Goal: Task Accomplishment & Management: Complete application form

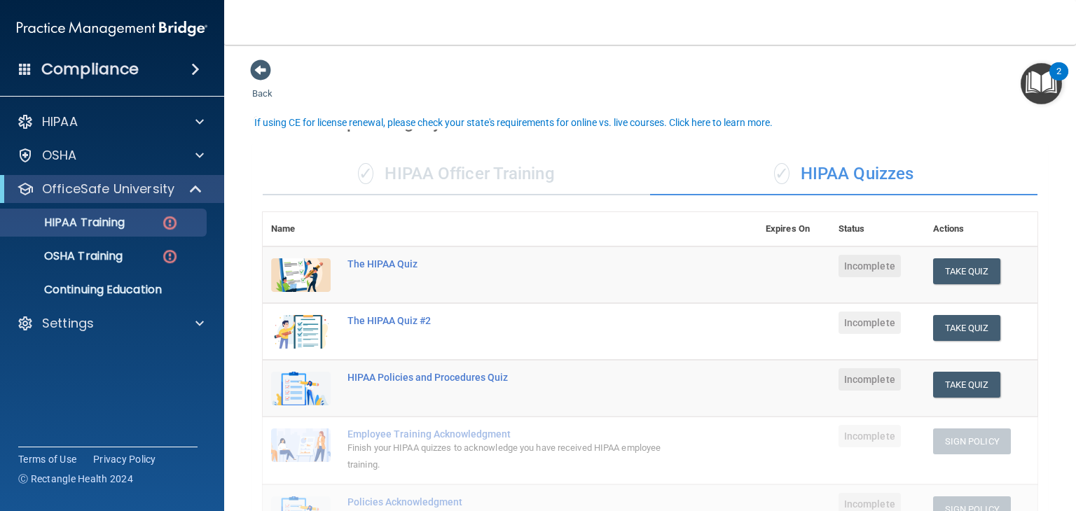
scroll to position [20, 0]
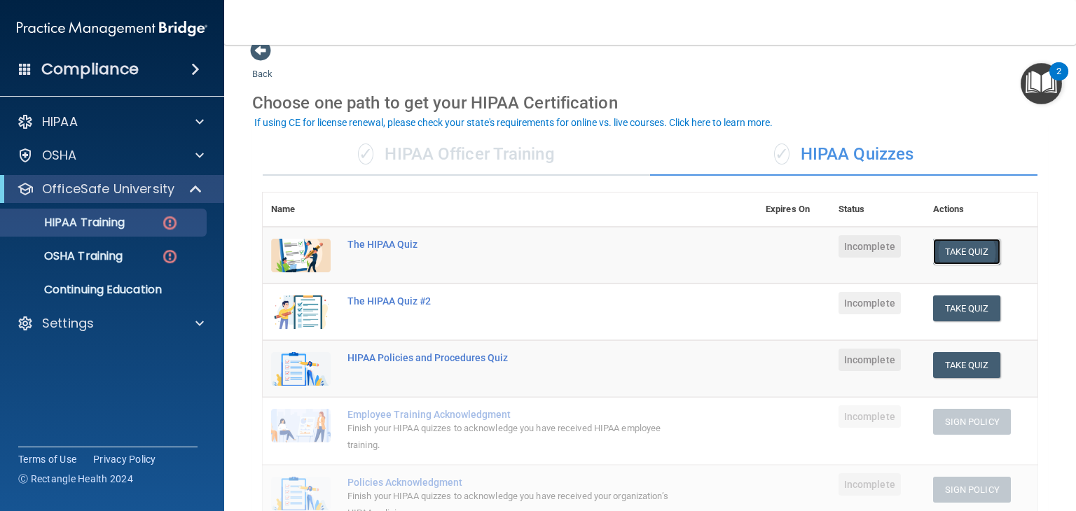
click at [957, 251] on button "Take Quiz" at bounding box center [966, 252] width 67 height 26
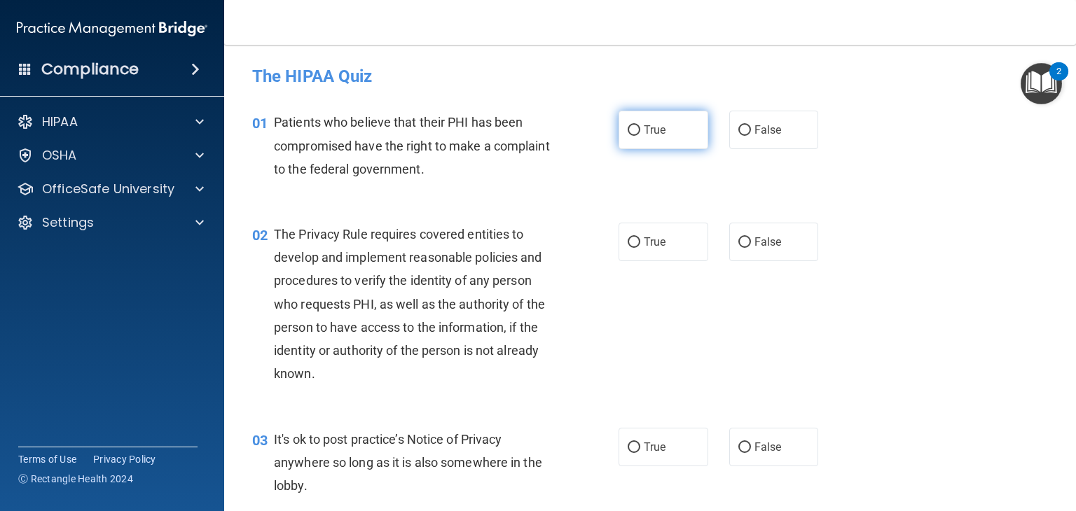
click at [622, 140] on label "True" at bounding box center [664, 130] width 90 height 39
click at [628, 136] on input "True" at bounding box center [634, 130] width 13 height 11
radio input "true"
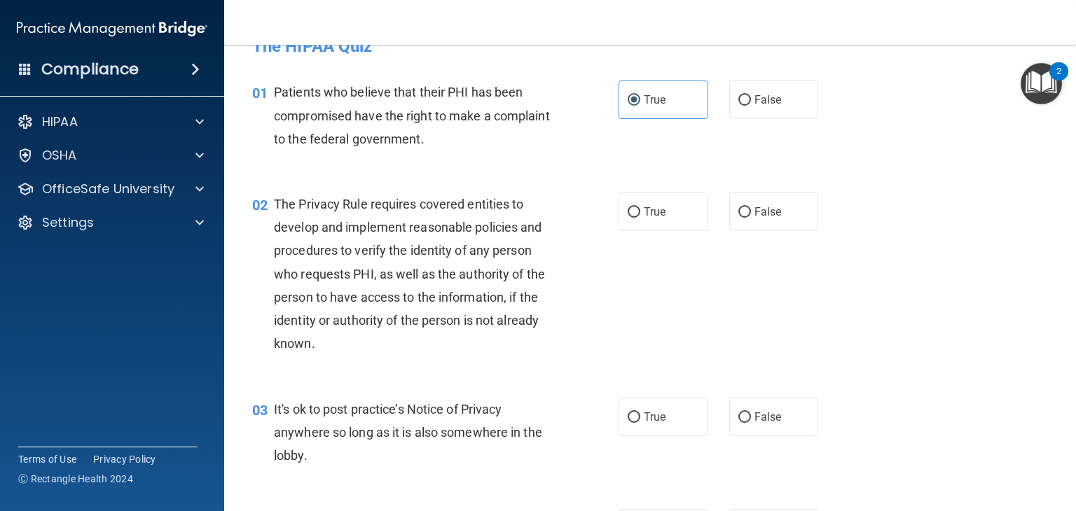
scroll to position [33, 0]
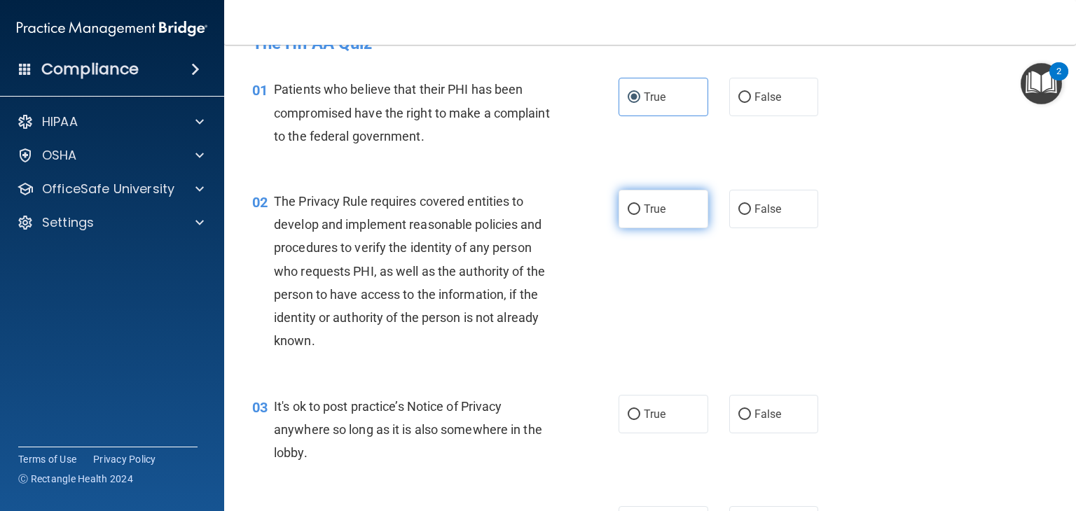
click at [637, 195] on label "True" at bounding box center [664, 209] width 90 height 39
click at [637, 205] on input "True" at bounding box center [634, 210] width 13 height 11
radio input "true"
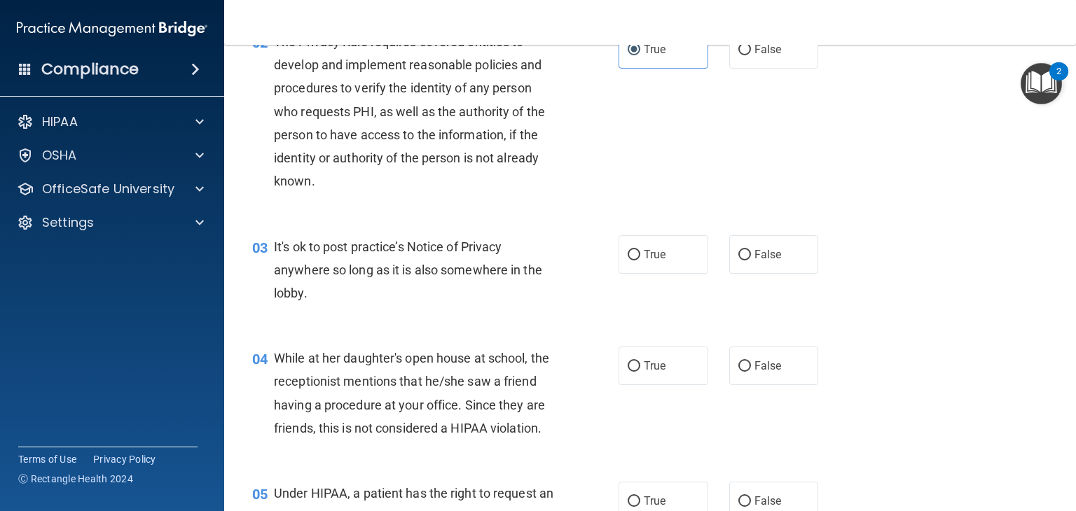
scroll to position [193, 0]
click at [733, 270] on label "False" at bounding box center [774, 254] width 90 height 39
click at [738, 260] on input "False" at bounding box center [744, 254] width 13 height 11
radio input "true"
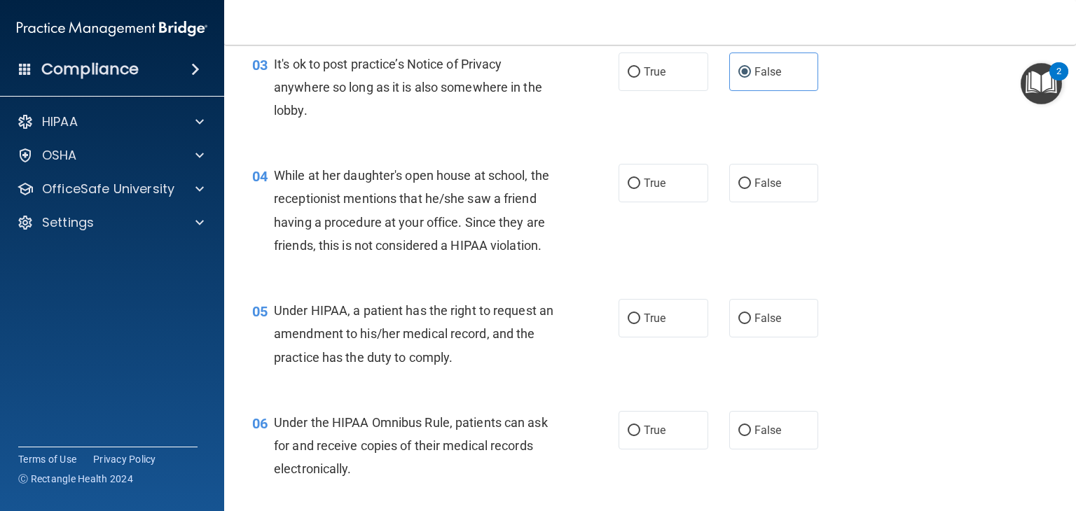
scroll to position [378, 0]
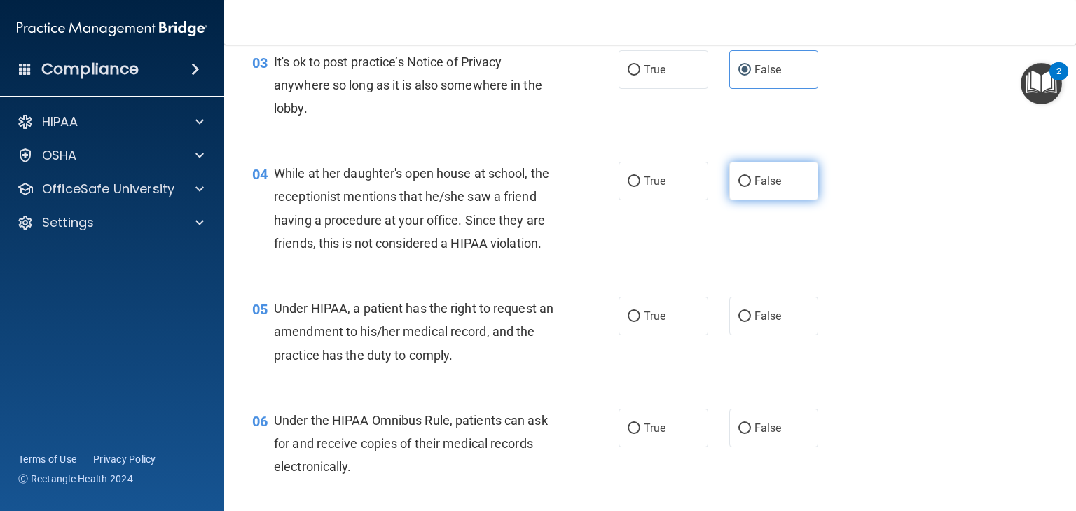
click at [729, 189] on label "False" at bounding box center [774, 181] width 90 height 39
click at [738, 187] on input "False" at bounding box center [744, 182] width 13 height 11
radio input "true"
click at [619, 336] on label "True" at bounding box center [664, 316] width 90 height 39
click at [628, 322] on input "True" at bounding box center [634, 317] width 13 height 11
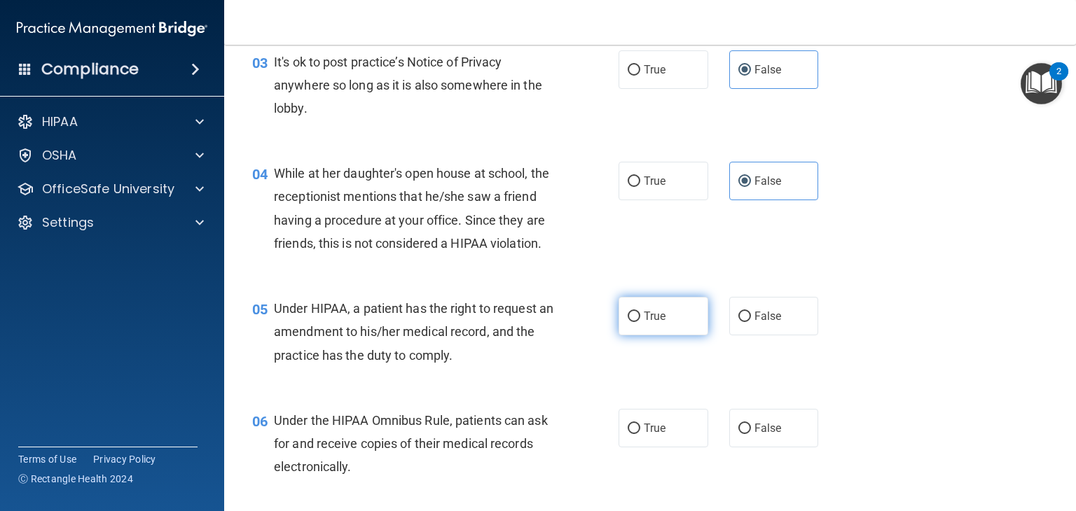
radio input "true"
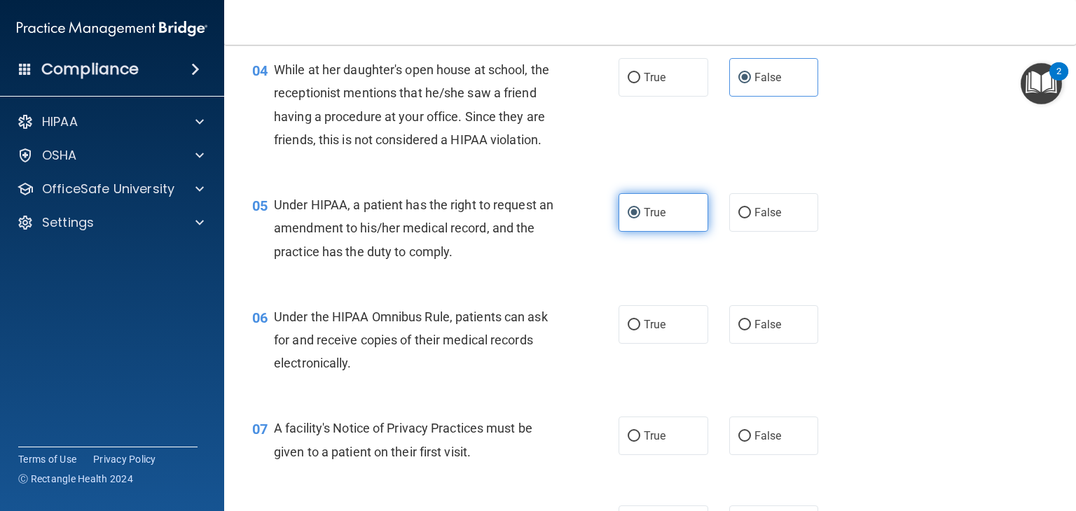
scroll to position [527, 0]
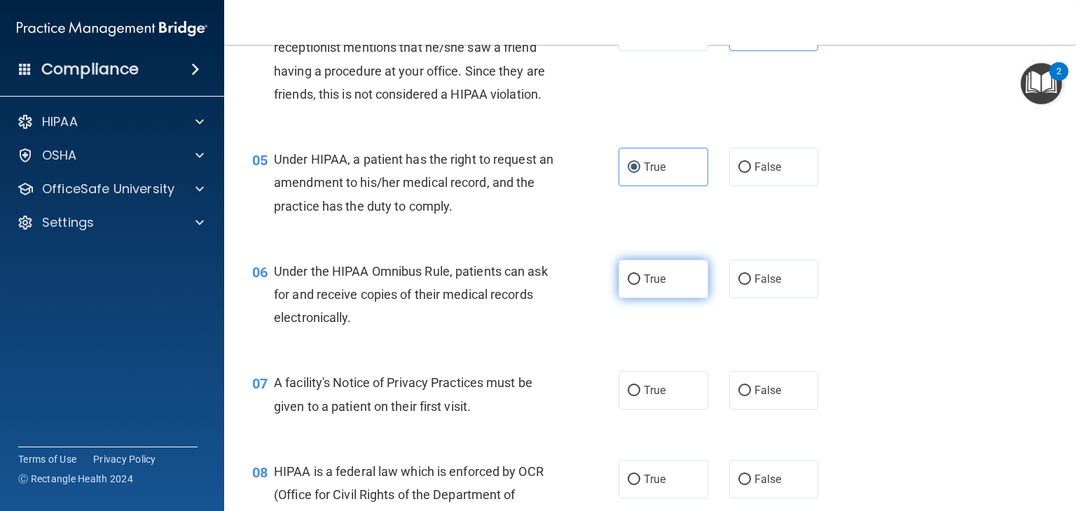
click at [673, 298] on label "True" at bounding box center [664, 279] width 90 height 39
click at [640, 285] on input "True" at bounding box center [634, 280] width 13 height 11
radio input "true"
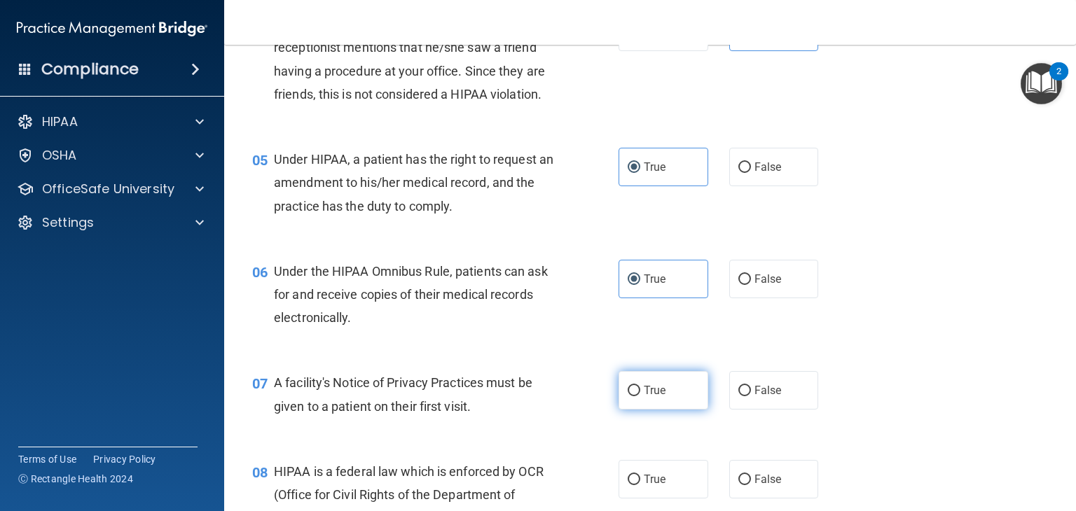
click at [633, 397] on input "True" at bounding box center [634, 391] width 13 height 11
radio input "true"
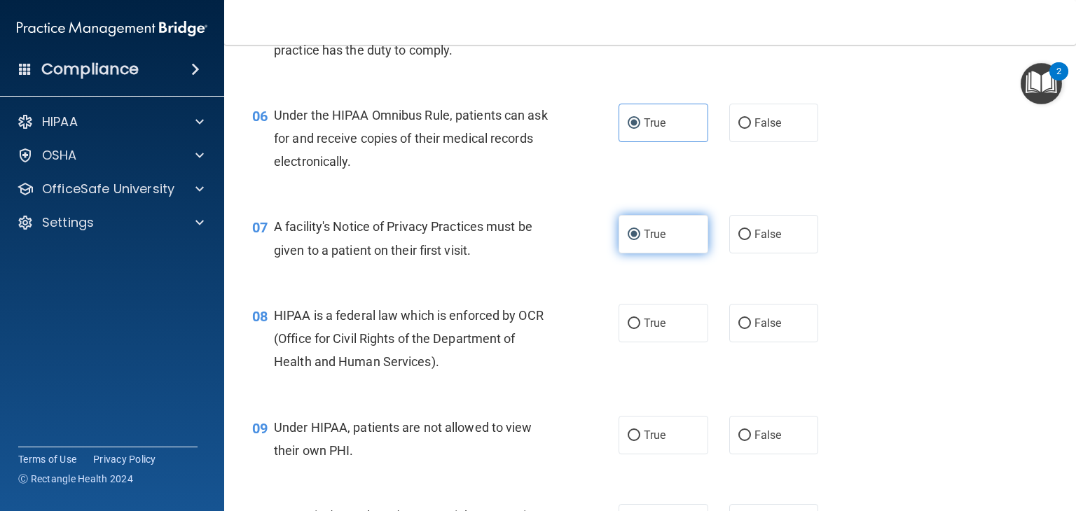
scroll to position [684, 0]
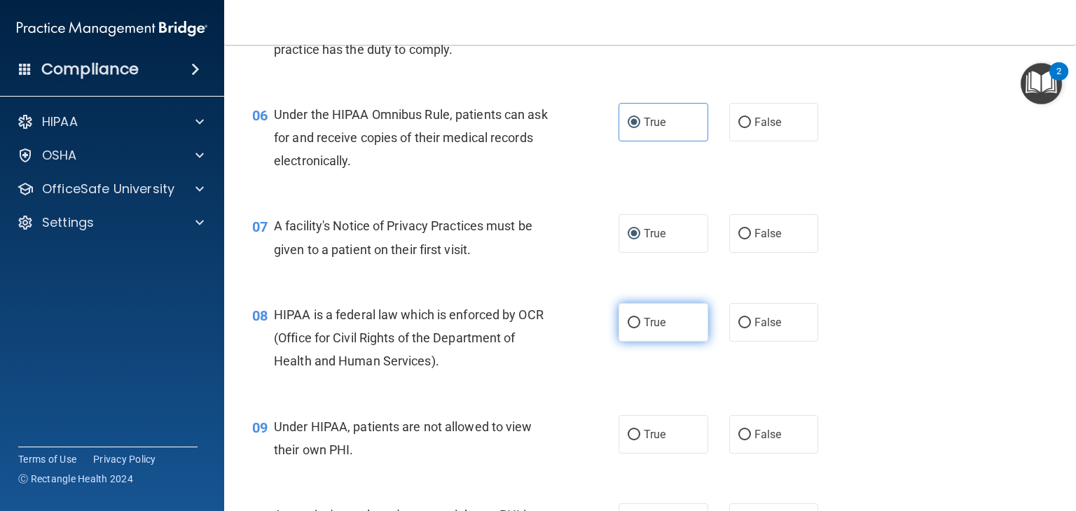
click at [639, 342] on label "True" at bounding box center [664, 322] width 90 height 39
click at [639, 329] on input "True" at bounding box center [634, 323] width 13 height 11
radio input "true"
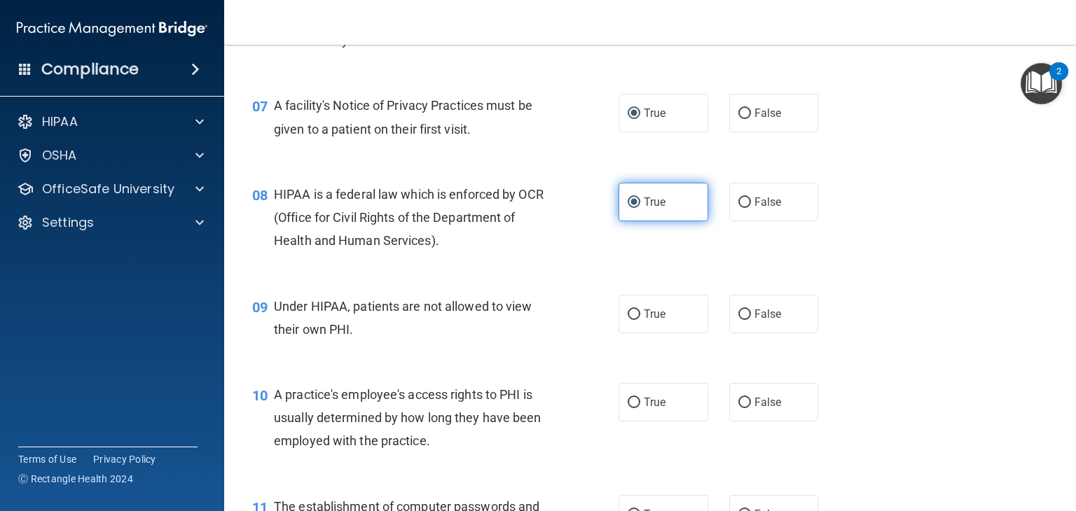
scroll to position [825, 0]
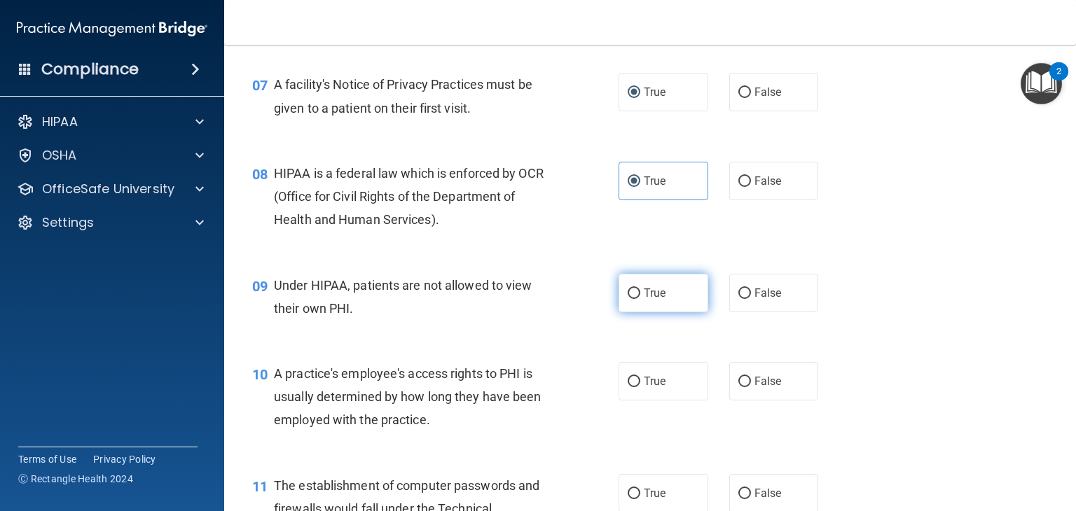
click at [673, 310] on label "True" at bounding box center [664, 293] width 90 height 39
click at [640, 299] on input "True" at bounding box center [634, 294] width 13 height 11
radio input "true"
click at [742, 299] on input "False" at bounding box center [744, 294] width 13 height 11
radio input "true"
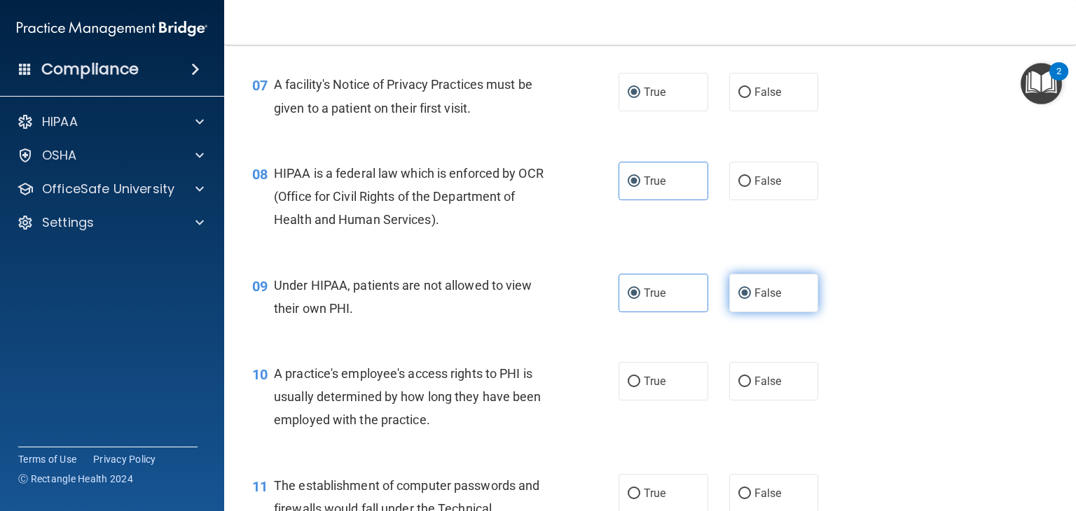
radio input "false"
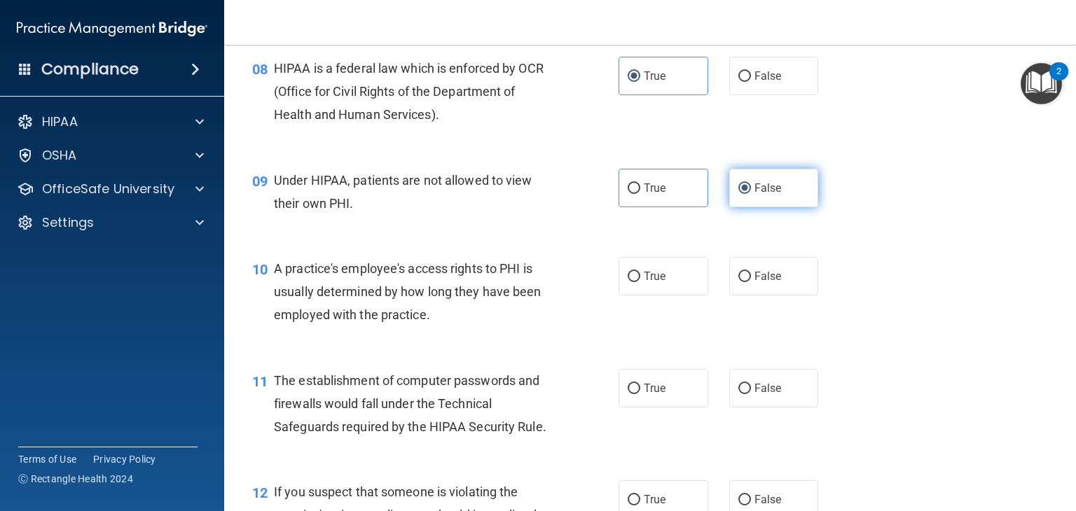
scroll to position [979, 0]
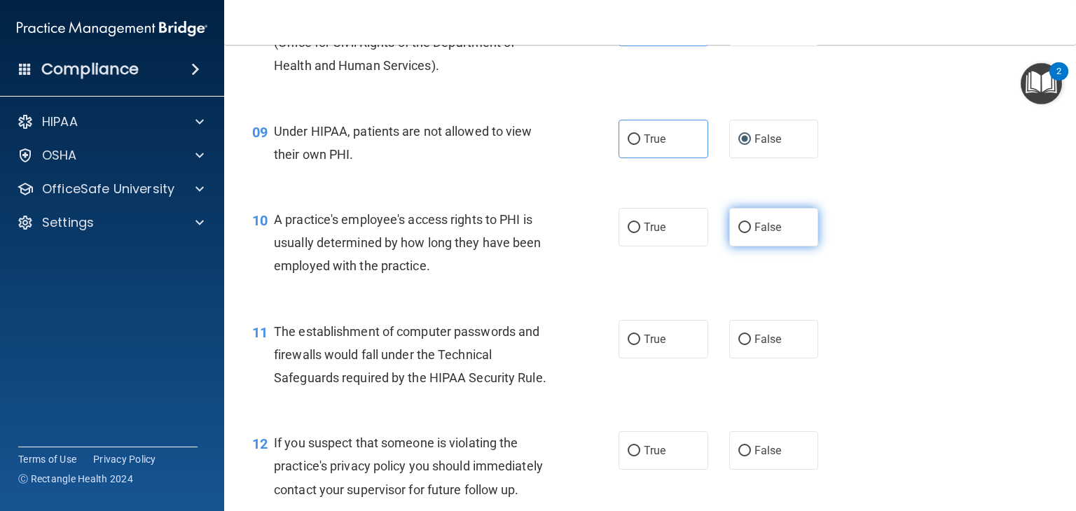
click at [743, 247] on label "False" at bounding box center [774, 227] width 90 height 39
click at [743, 233] on input "False" at bounding box center [744, 228] width 13 height 11
radio input "true"
click at [729, 303] on div "10 A practice's employee's access rights to PHI is usually determined by how lo…" at bounding box center [650, 247] width 817 height 112
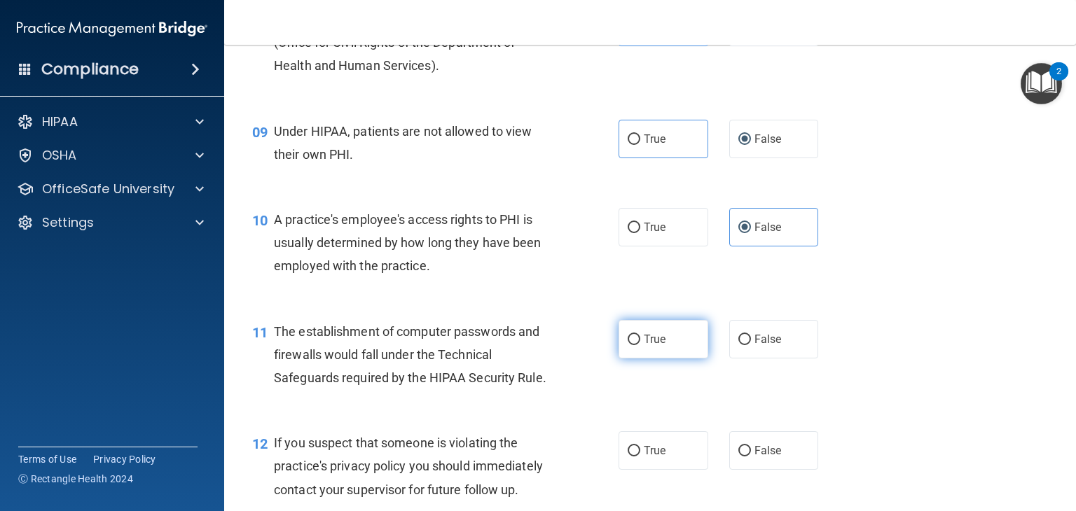
click at [668, 359] on label "True" at bounding box center [664, 339] width 90 height 39
click at [640, 345] on input "True" at bounding box center [634, 340] width 13 height 11
radio input "true"
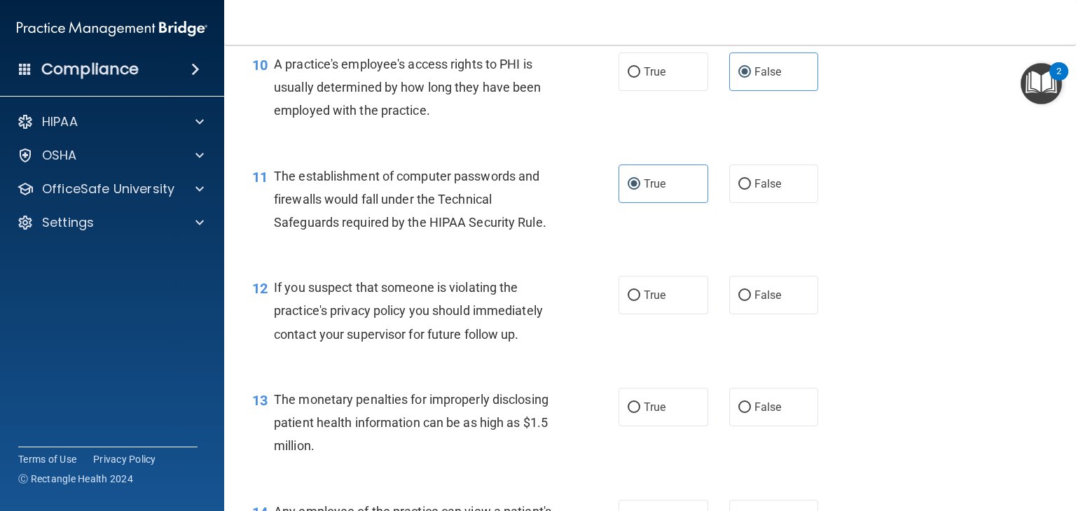
scroll to position [1142, 0]
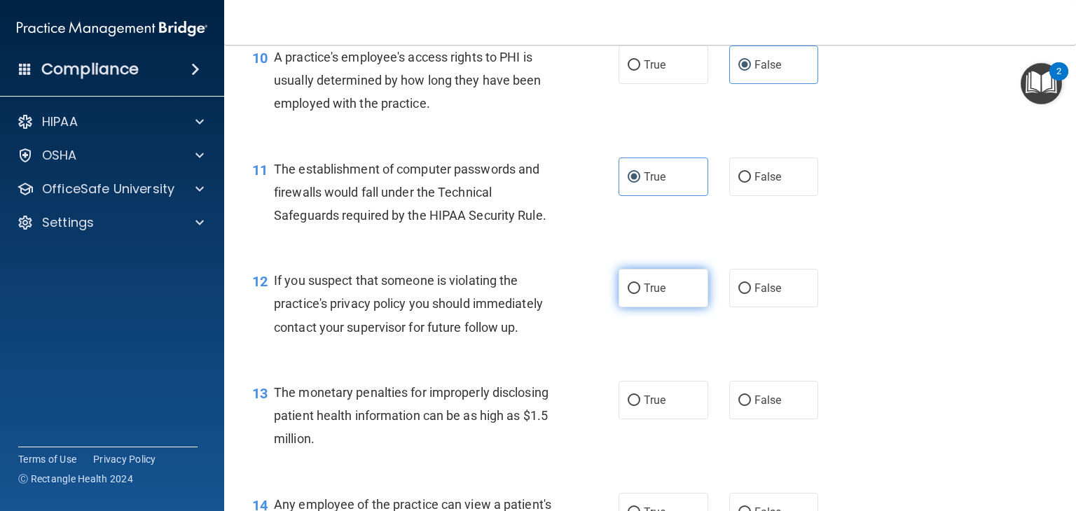
click at [670, 308] on label "True" at bounding box center [664, 288] width 90 height 39
click at [640, 294] on input "True" at bounding box center [634, 289] width 13 height 11
radio input "true"
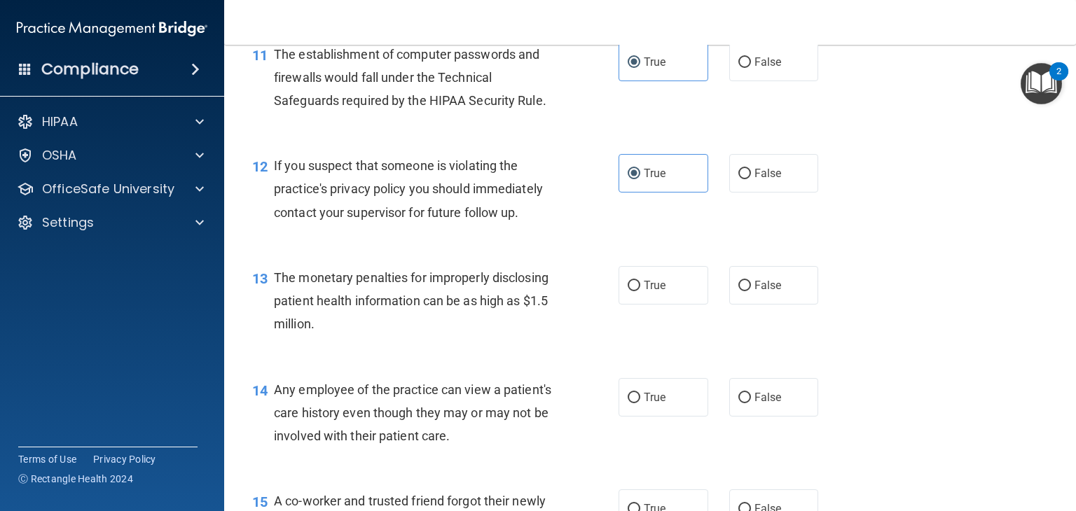
scroll to position [1258, 0]
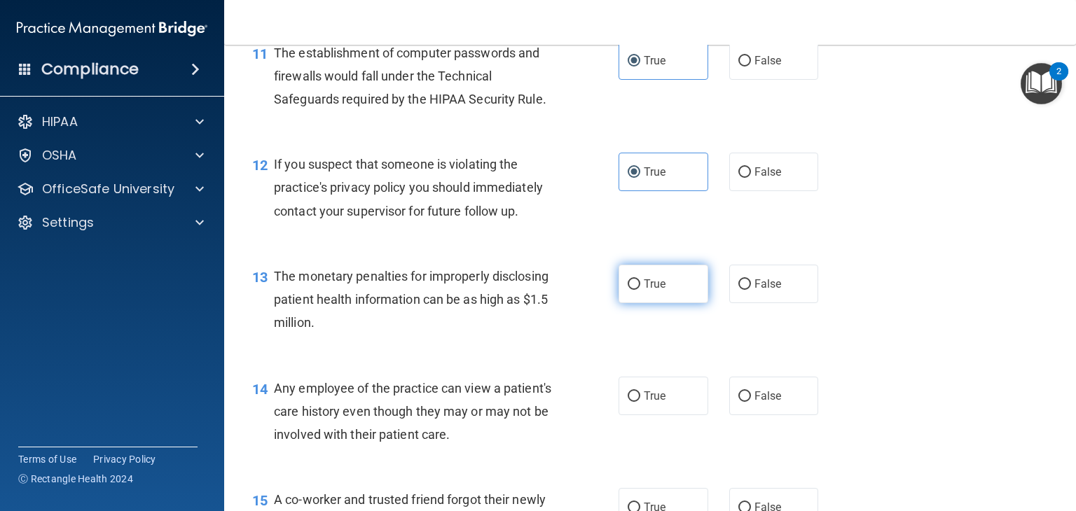
click at [674, 301] on label "True" at bounding box center [664, 284] width 90 height 39
click at [640, 290] on input "True" at bounding box center [634, 285] width 13 height 11
radio input "true"
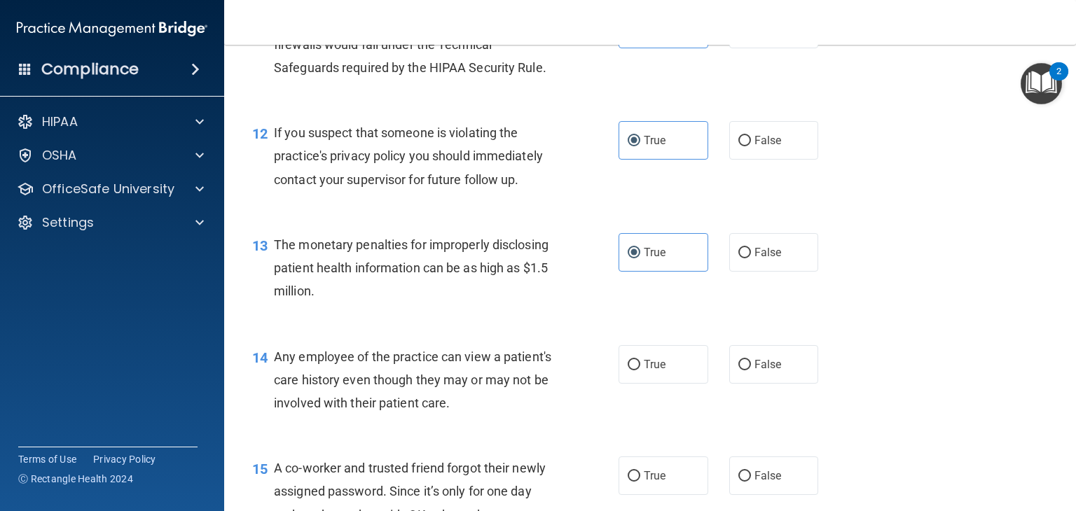
scroll to position [1290, 0]
click at [738, 370] on input "False" at bounding box center [744, 364] width 13 height 11
radio input "true"
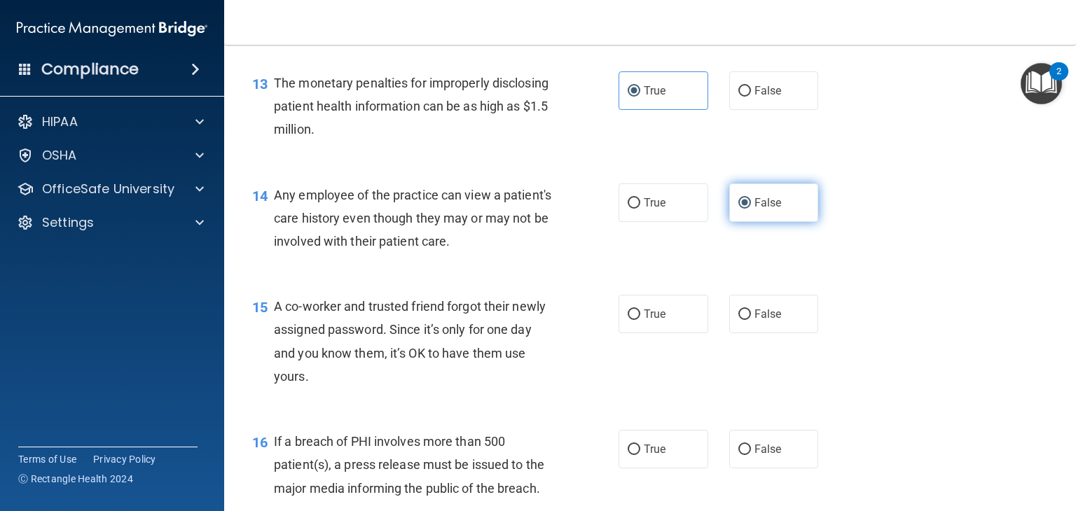
scroll to position [1450, 0]
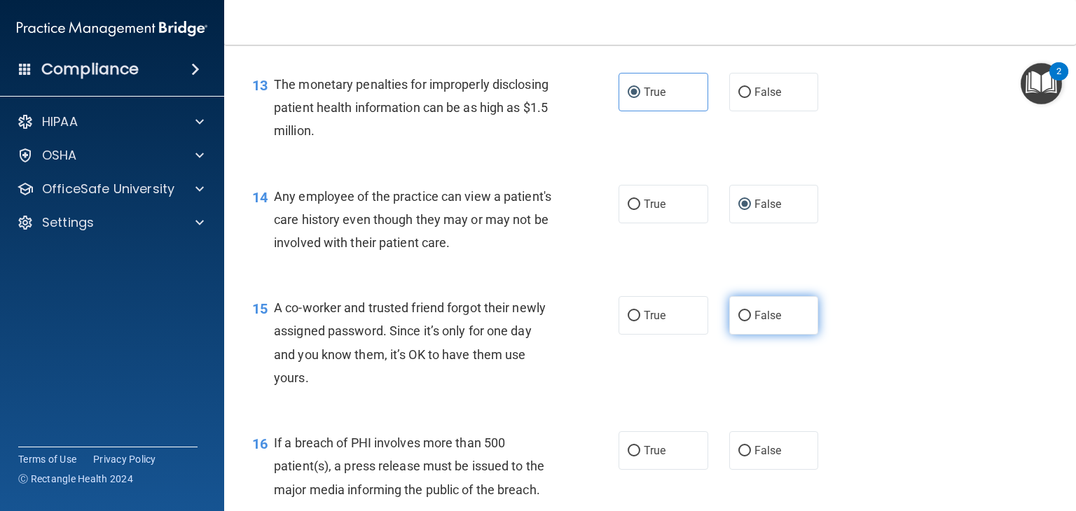
click at [738, 322] on input "False" at bounding box center [744, 316] width 13 height 11
radio input "true"
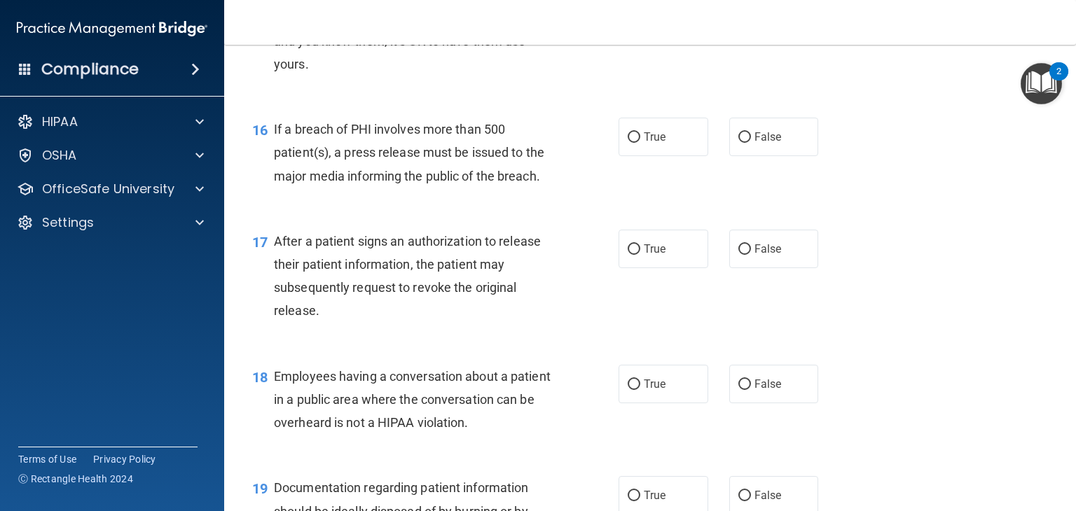
scroll to position [1765, 0]
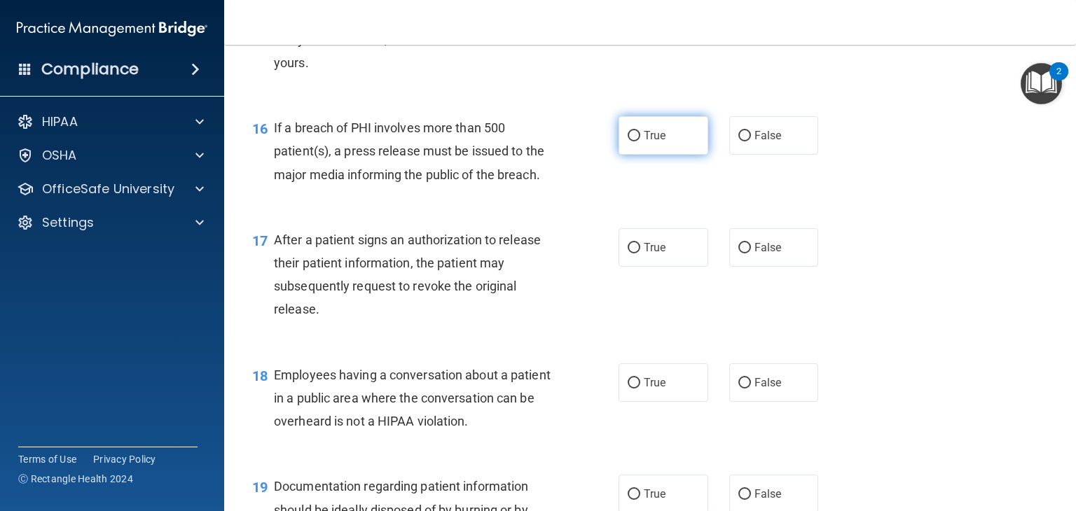
click at [669, 155] on label "True" at bounding box center [664, 135] width 90 height 39
click at [640, 142] on input "True" at bounding box center [634, 136] width 13 height 11
radio input "true"
click at [654, 301] on div "17 After a patient signs an authorization to release their patient information,…" at bounding box center [650, 278] width 817 height 135
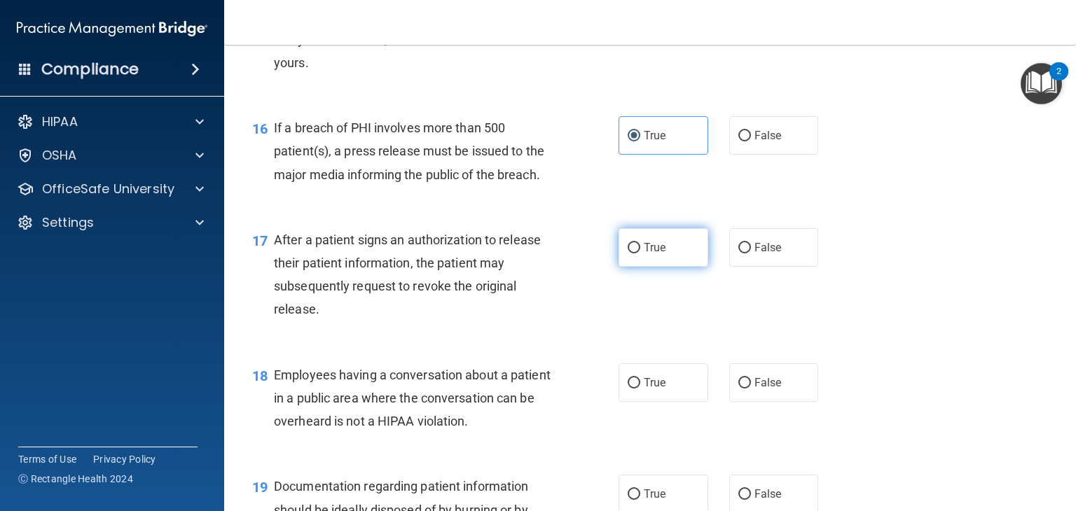
click at [645, 267] on label "True" at bounding box center [664, 247] width 90 height 39
click at [640, 254] on input "True" at bounding box center [634, 248] width 13 height 11
radio input "true"
click at [738, 396] on label "False" at bounding box center [774, 383] width 90 height 39
click at [738, 389] on input "False" at bounding box center [744, 383] width 13 height 11
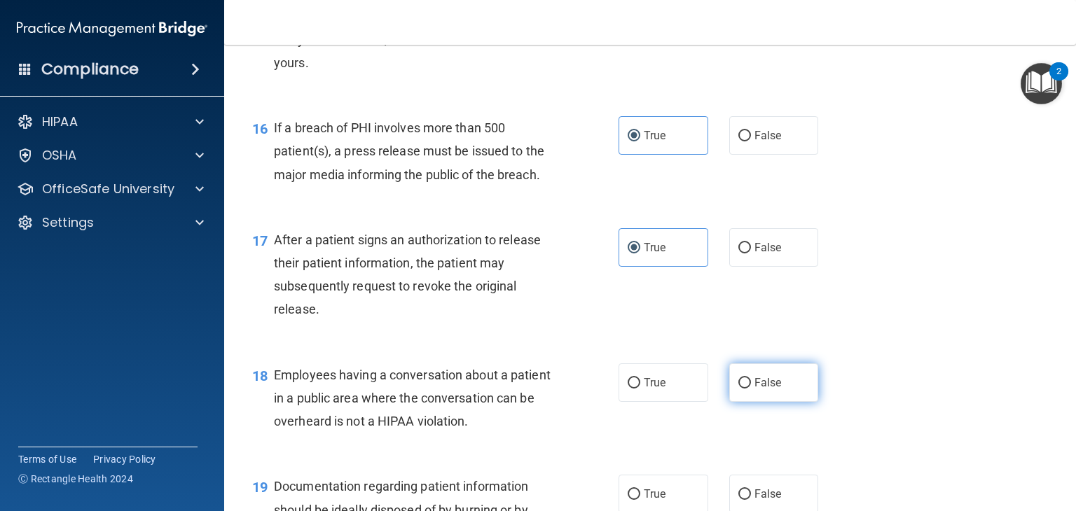
radio input "true"
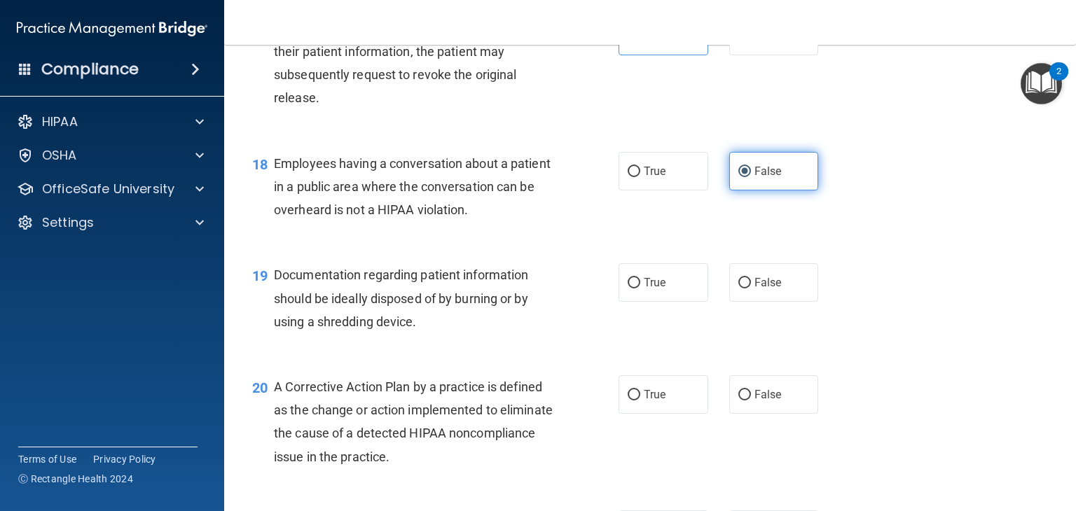
scroll to position [1978, 0]
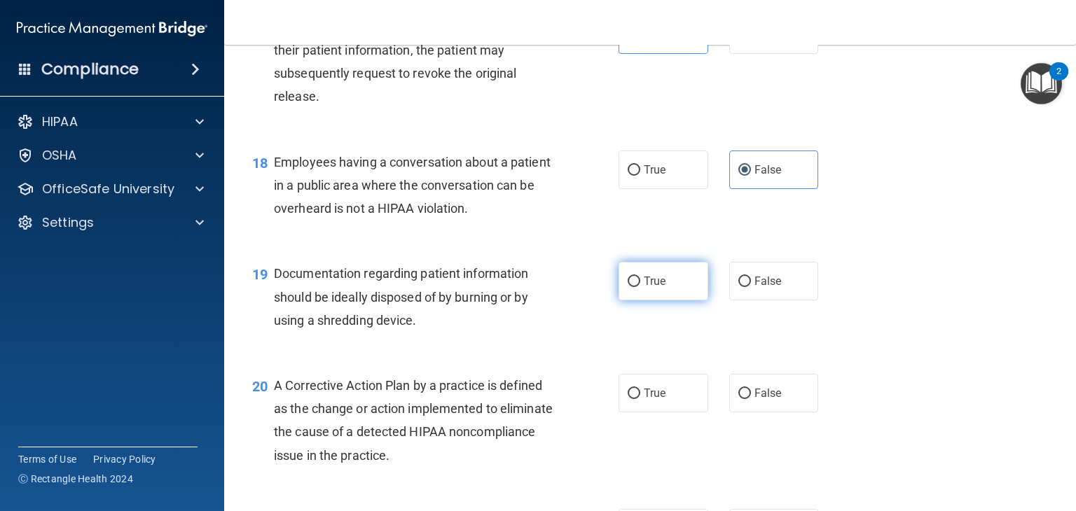
click at [645, 301] on label "True" at bounding box center [664, 281] width 90 height 39
click at [640, 287] on input "True" at bounding box center [634, 282] width 13 height 11
radio input "true"
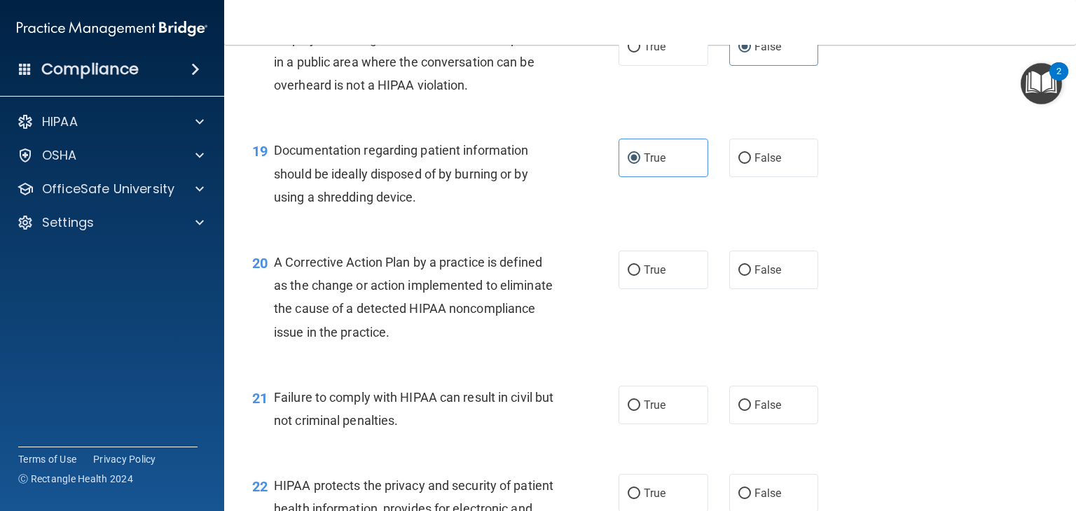
scroll to position [2102, 0]
click at [633, 281] on label "True" at bounding box center [664, 269] width 90 height 39
click at [633, 275] on input "True" at bounding box center [634, 270] width 13 height 11
radio input "true"
click at [780, 411] on label "False" at bounding box center [774, 404] width 90 height 39
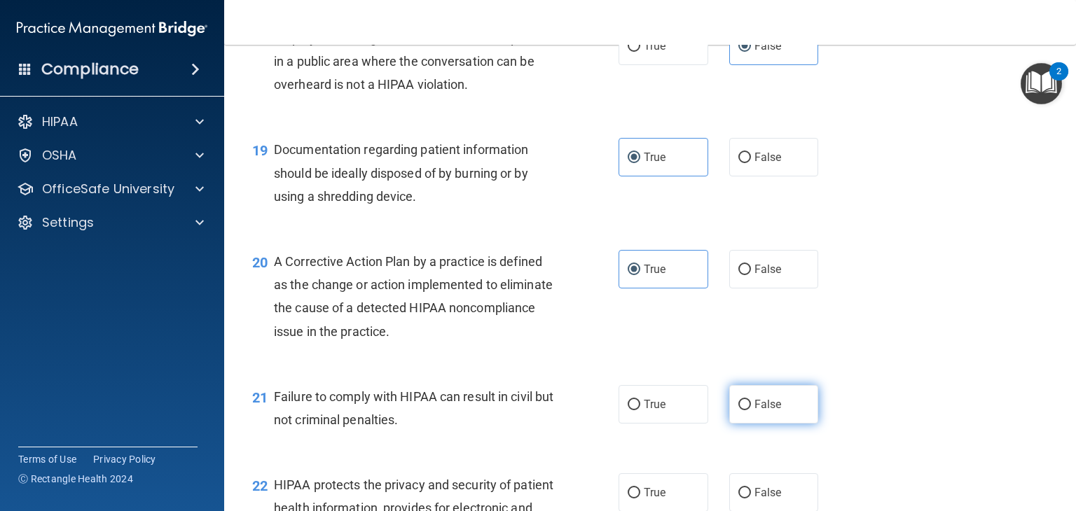
click at [751, 411] on input "False" at bounding box center [744, 405] width 13 height 11
radio input "true"
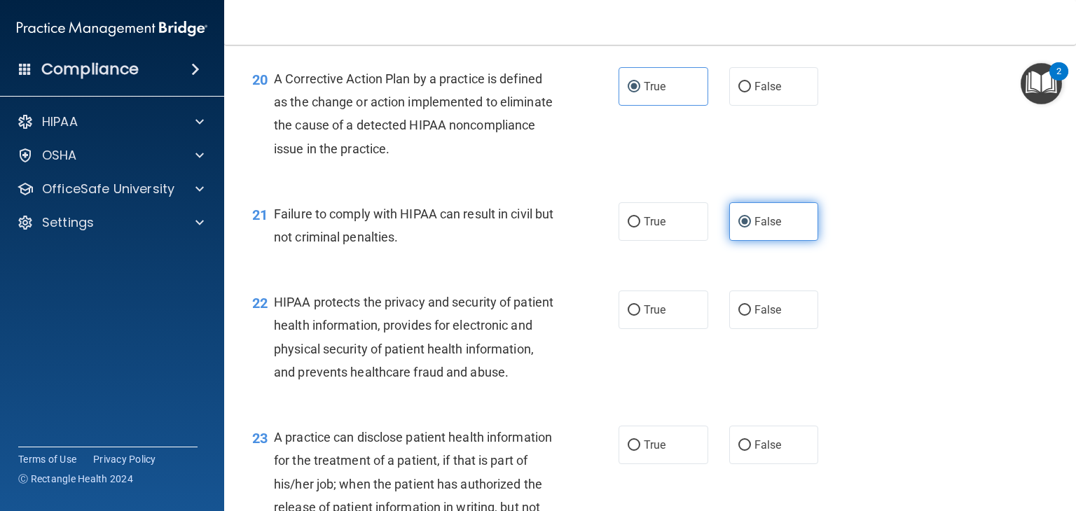
scroll to position [2293, 0]
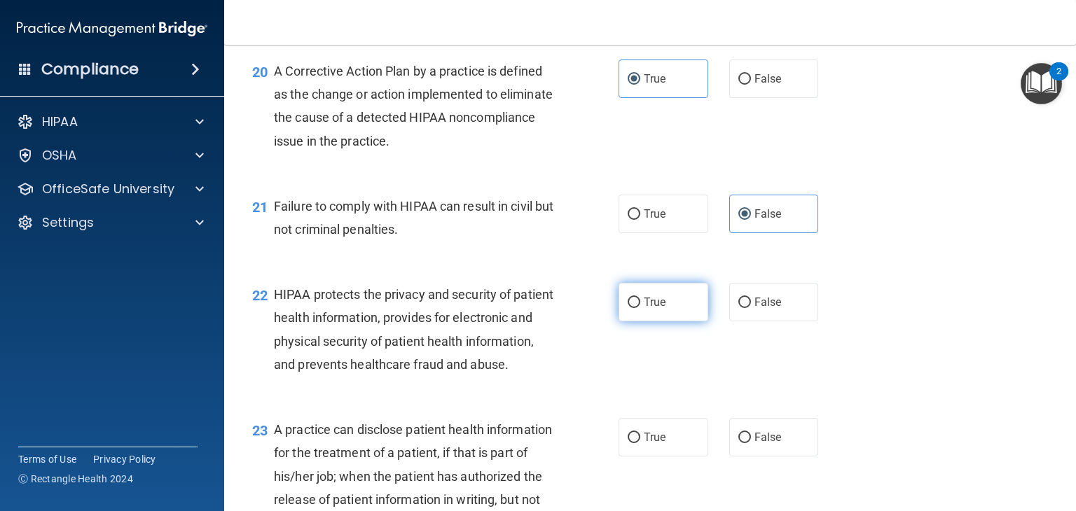
click at [659, 322] on label "True" at bounding box center [664, 302] width 90 height 39
click at [640, 308] on input "True" at bounding box center [634, 303] width 13 height 11
radio input "true"
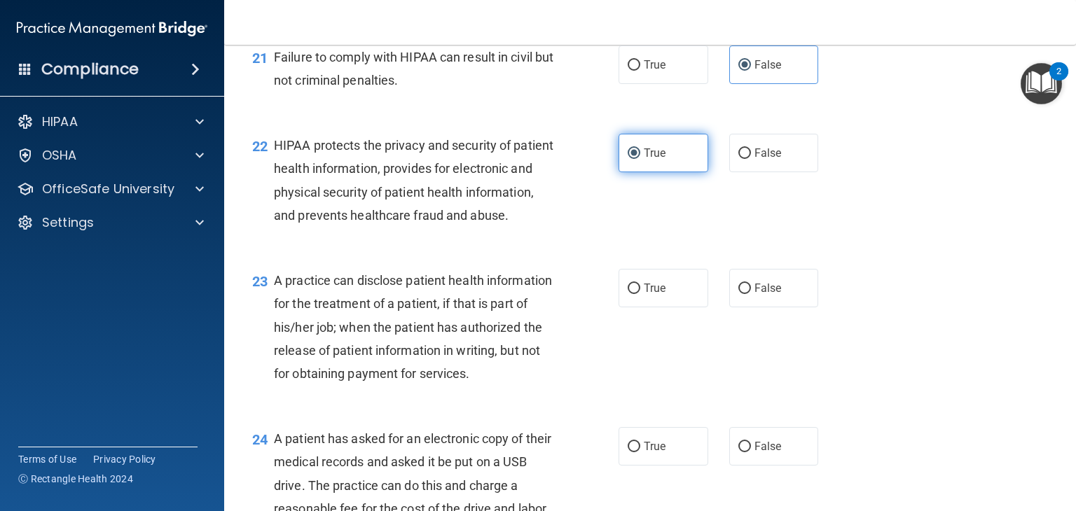
scroll to position [2441, 0]
